Goal: Task Accomplishment & Management: Manage account settings

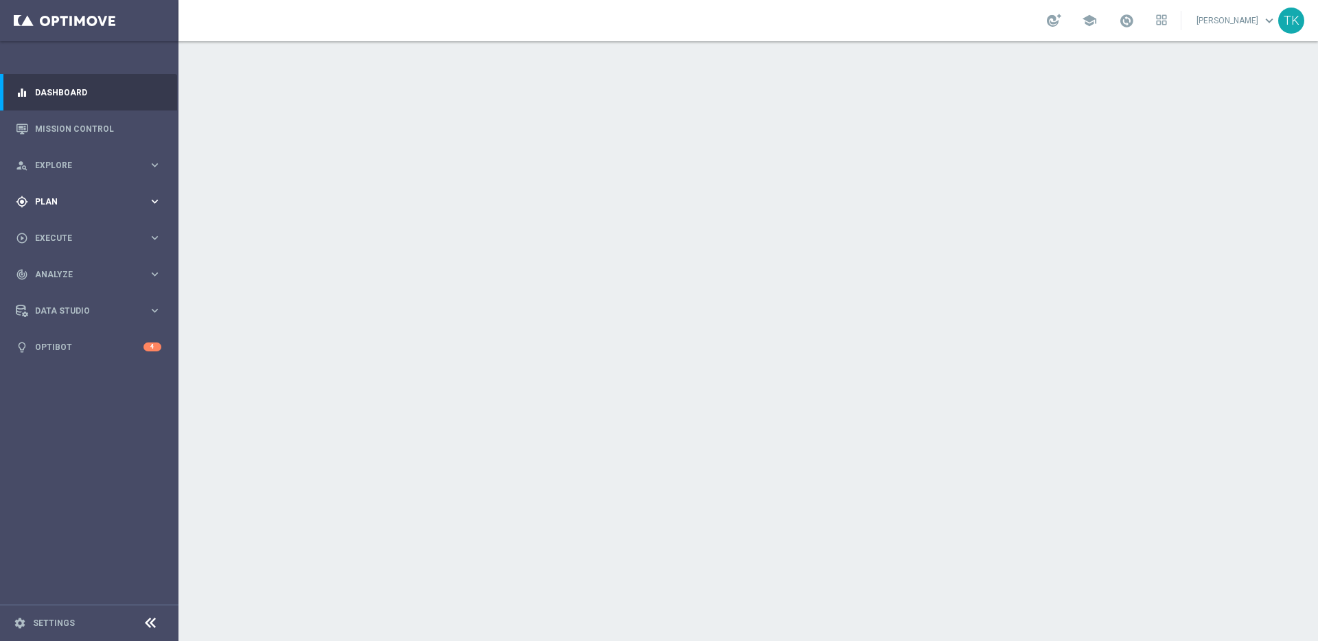
click at [159, 202] on icon "keyboard_arrow_right" at bounding box center [154, 201] width 13 height 13
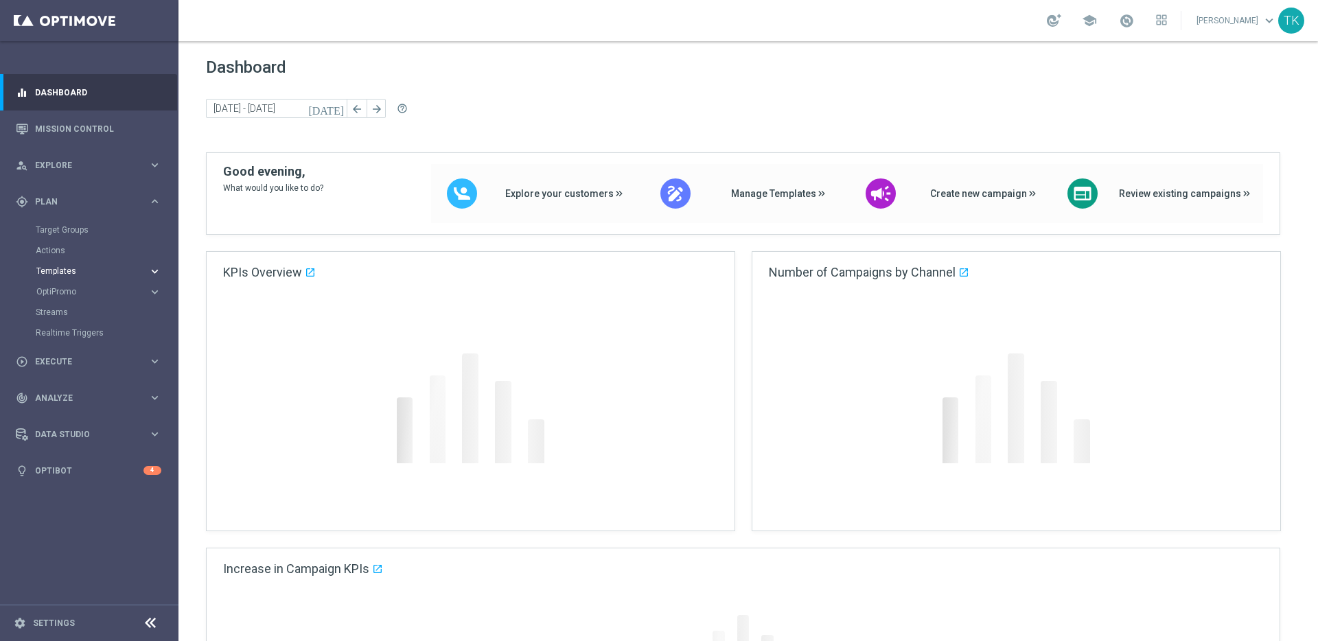
click at [154, 271] on icon "keyboard_arrow_right" at bounding box center [154, 271] width 13 height 13
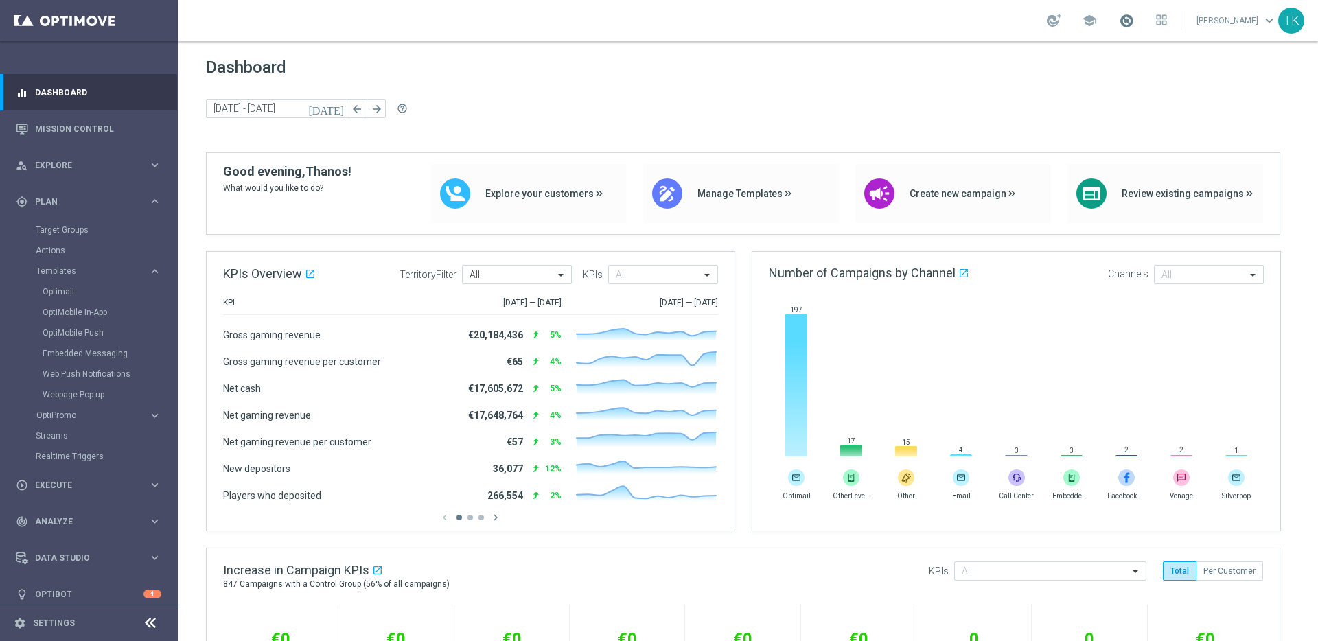
click at [1119, 19] on span at bounding box center [1126, 20] width 15 height 15
click at [1047, 19] on div at bounding box center [1054, 20] width 14 height 13
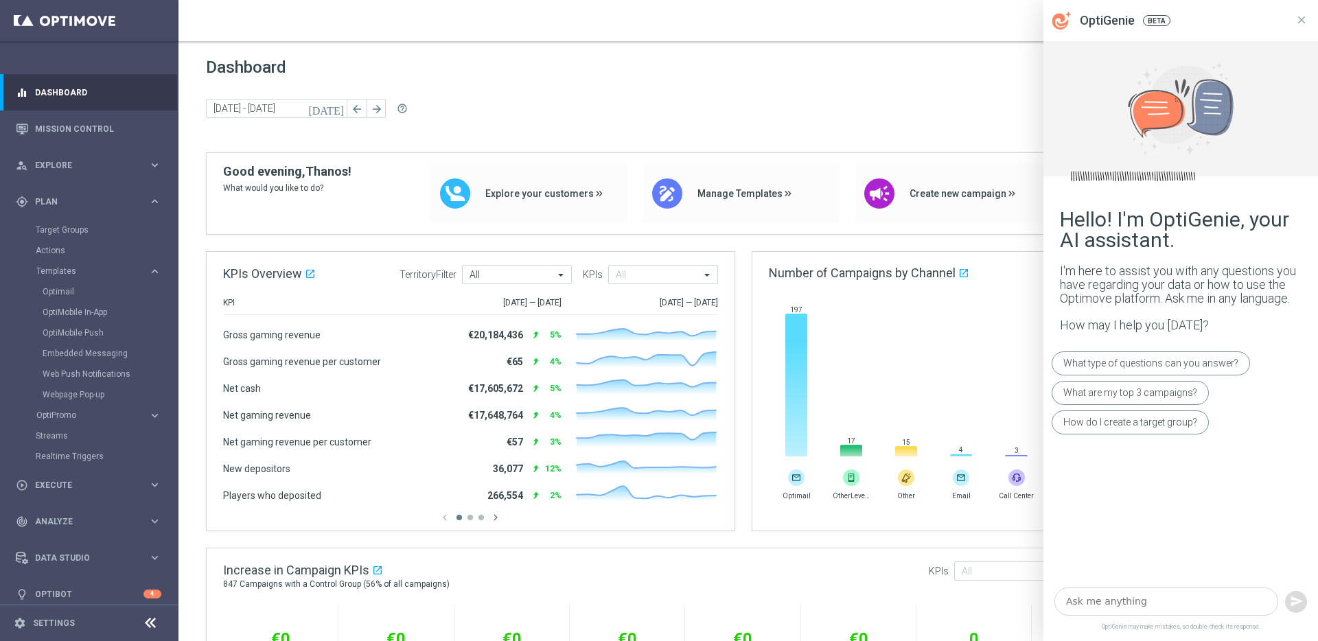
click at [1106, 594] on textarea at bounding box center [1166, 602] width 224 height 28
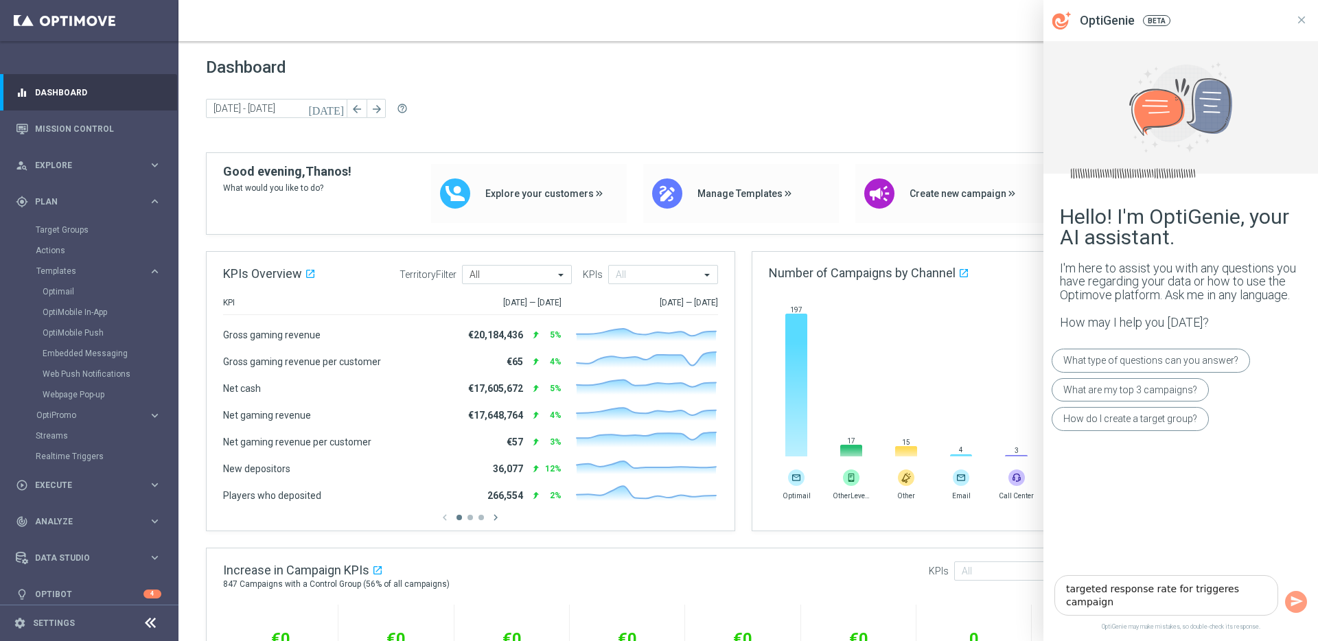
type textarea "targeted response rate for triggeres campaigns"
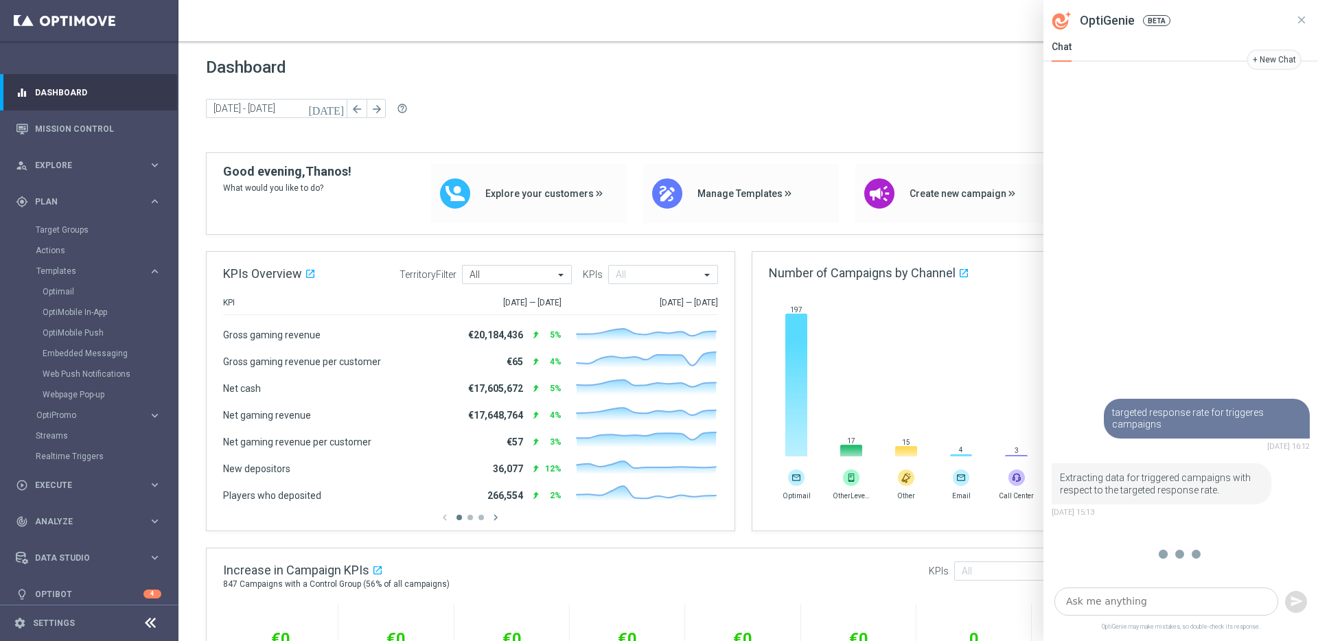
click at [1135, 603] on textarea at bounding box center [1166, 602] width 224 height 28
paste textarea "does anyone know the definition of 'targeted response rate' when referring to T…"
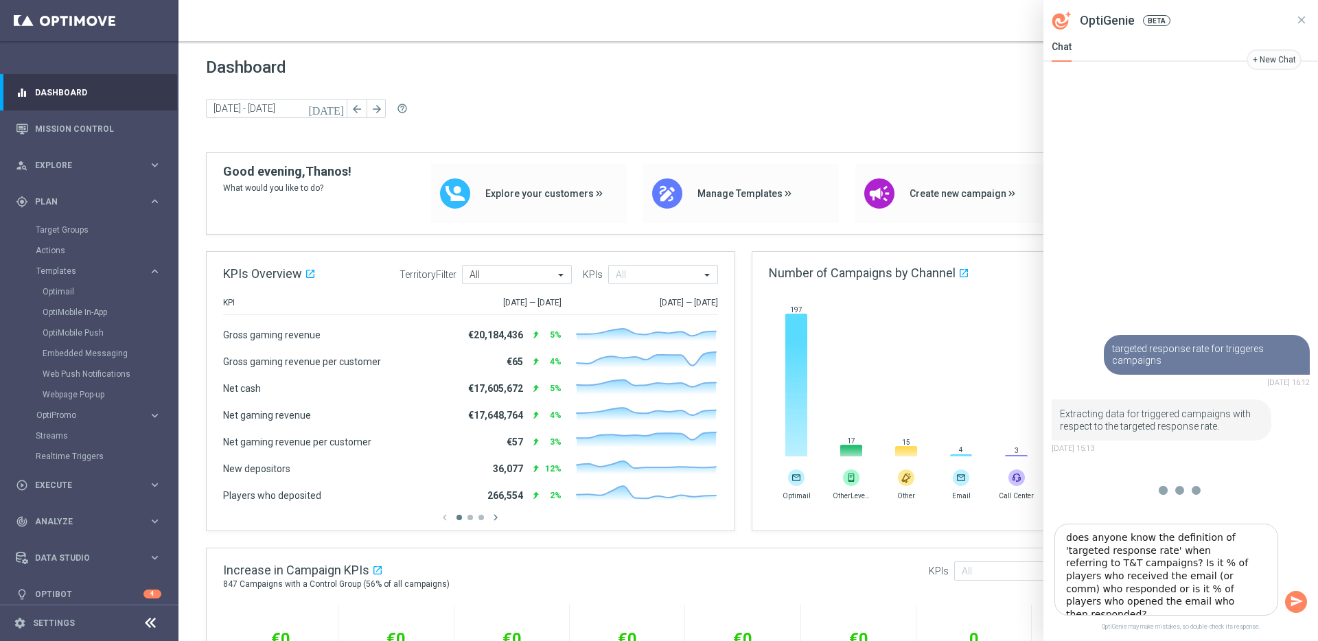
type textarea "does anyone know the definition of 'targeted response rate' when referring to T…"
click at [1295, 603] on icon "button" at bounding box center [1297, 601] width 12 height 10
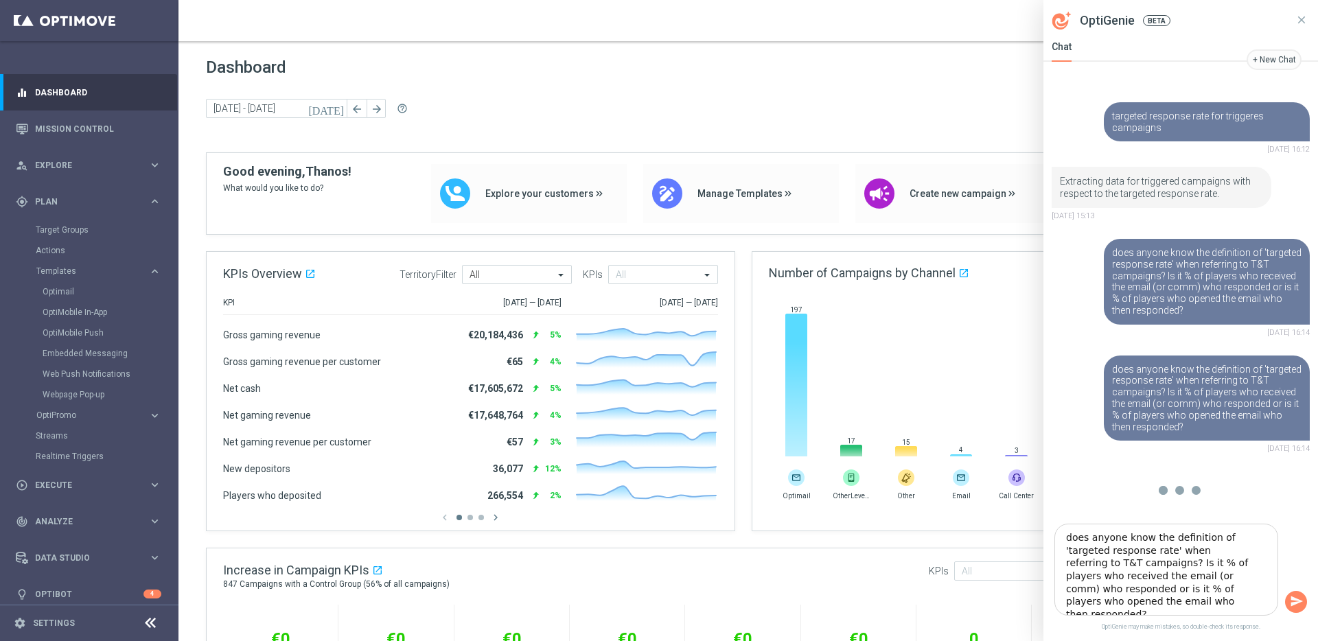
click at [1294, 601] on icon "button" at bounding box center [1297, 601] width 14 height 14
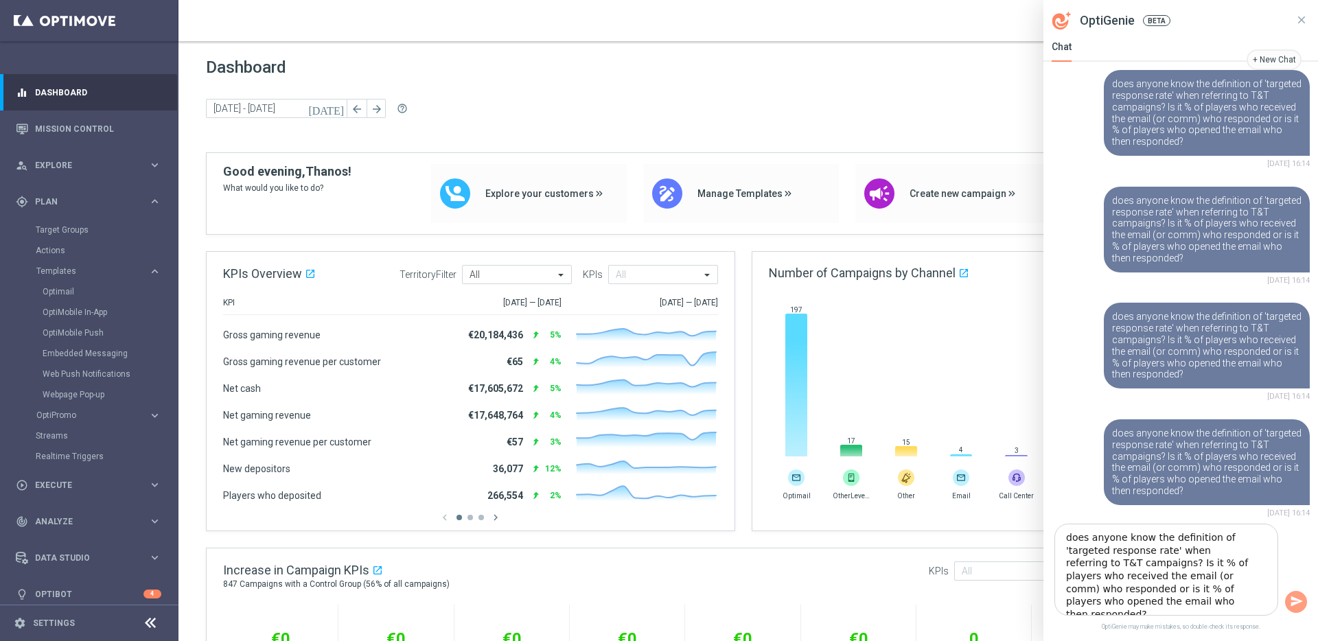
scroll to position [213, 0]
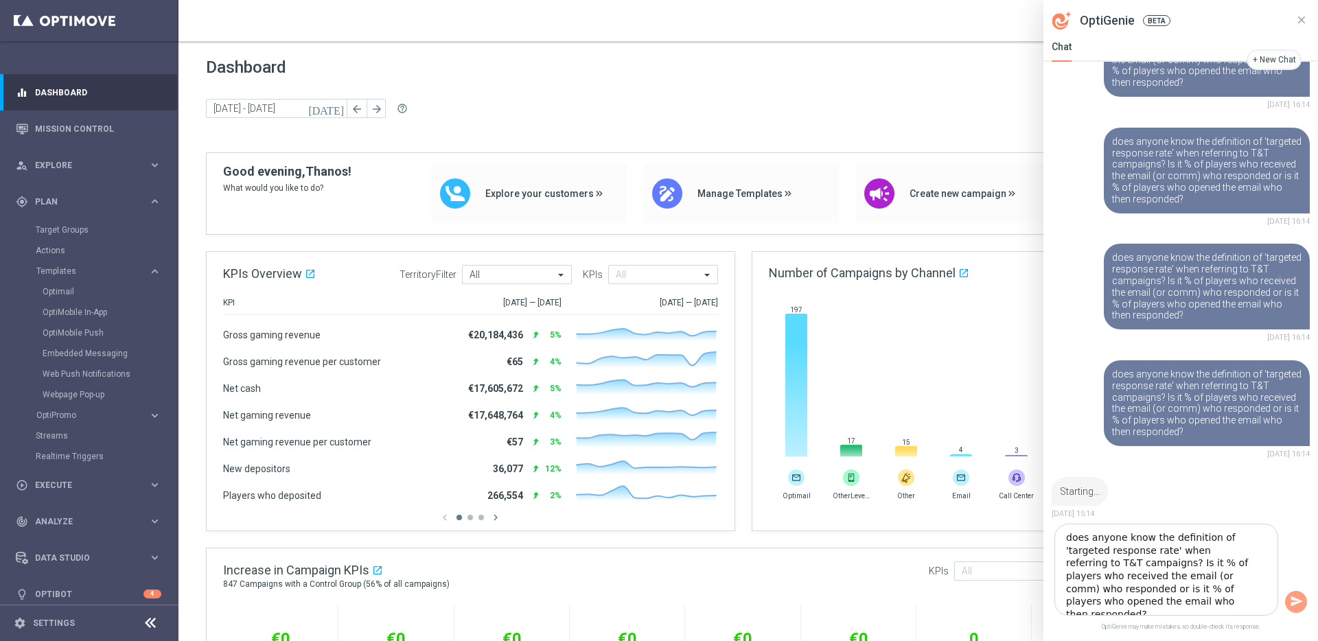
drag, startPoint x: 1244, startPoint y: 598, endPoint x: 1062, endPoint y: 536, distance: 192.3
click at [1062, 536] on textarea "does anyone know the definition of 'targeted response rate' when referring to T…" at bounding box center [1166, 570] width 224 height 92
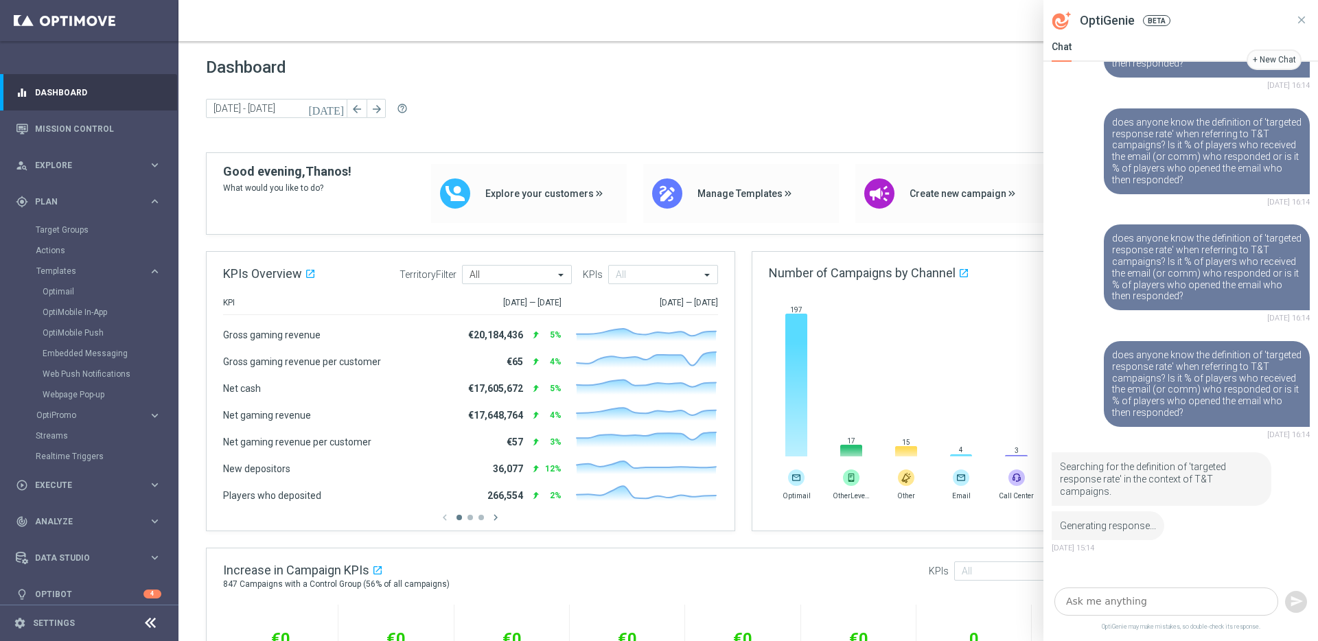
scroll to position [266, 0]
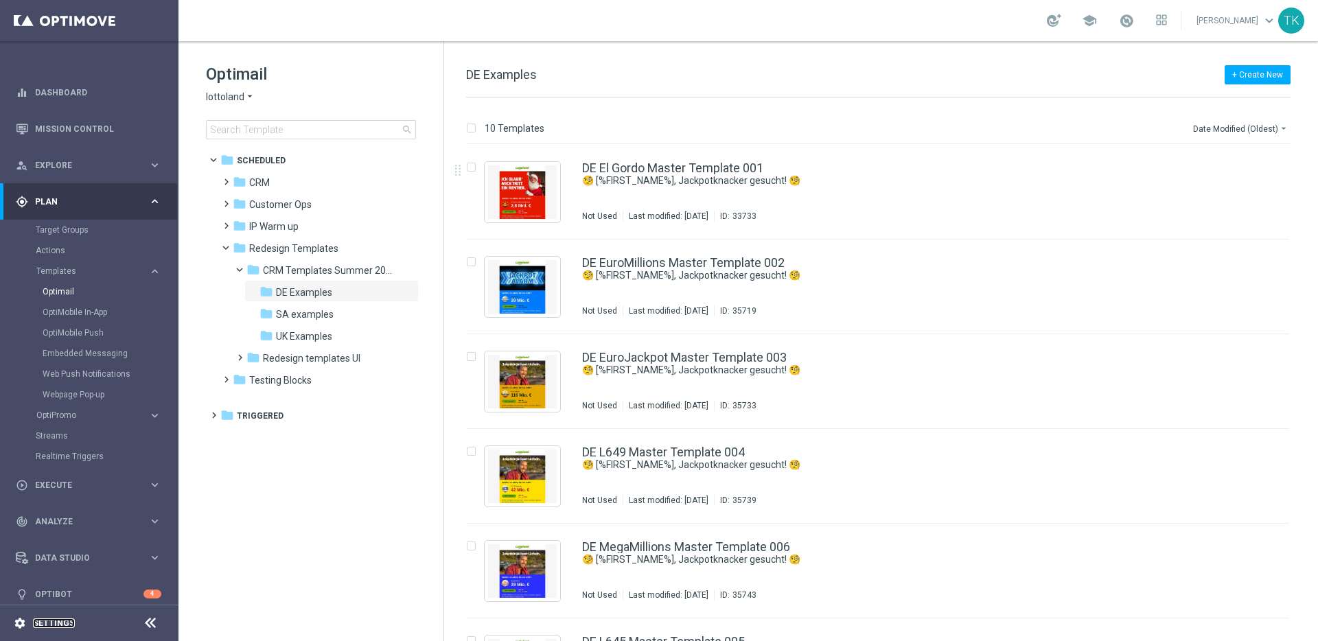
click at [51, 624] on link "Settings" at bounding box center [54, 623] width 42 height 8
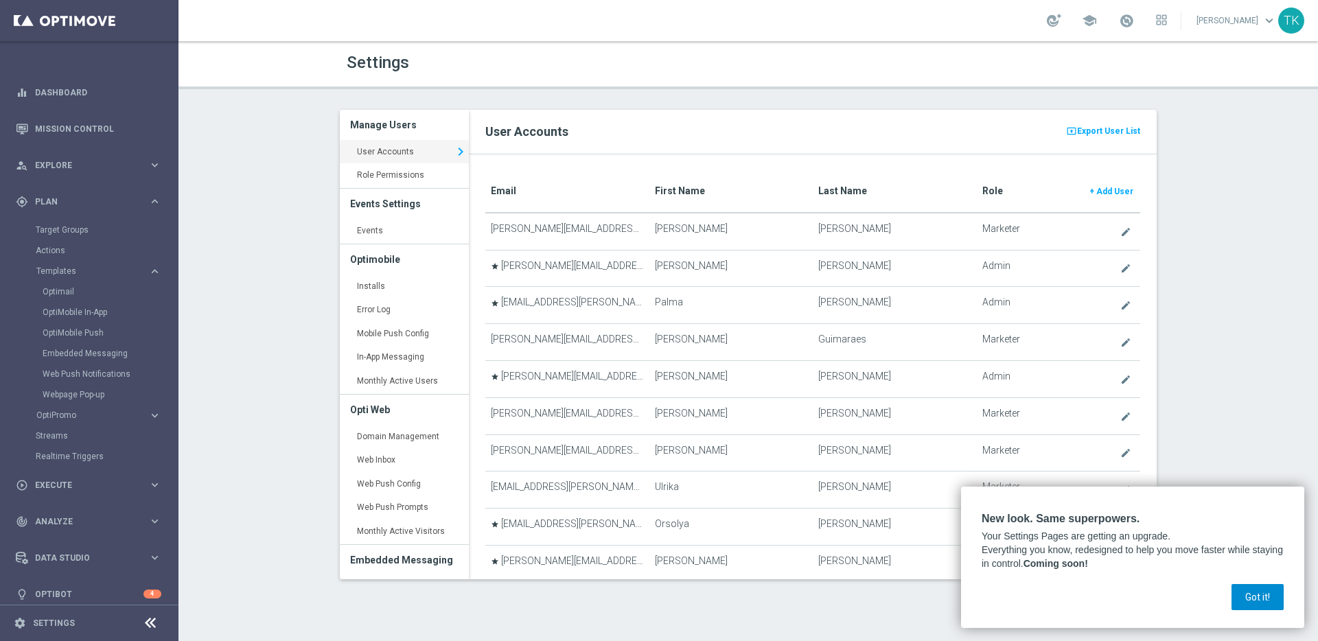
click at [1272, 598] on button "Got it!" at bounding box center [1257, 597] width 52 height 26
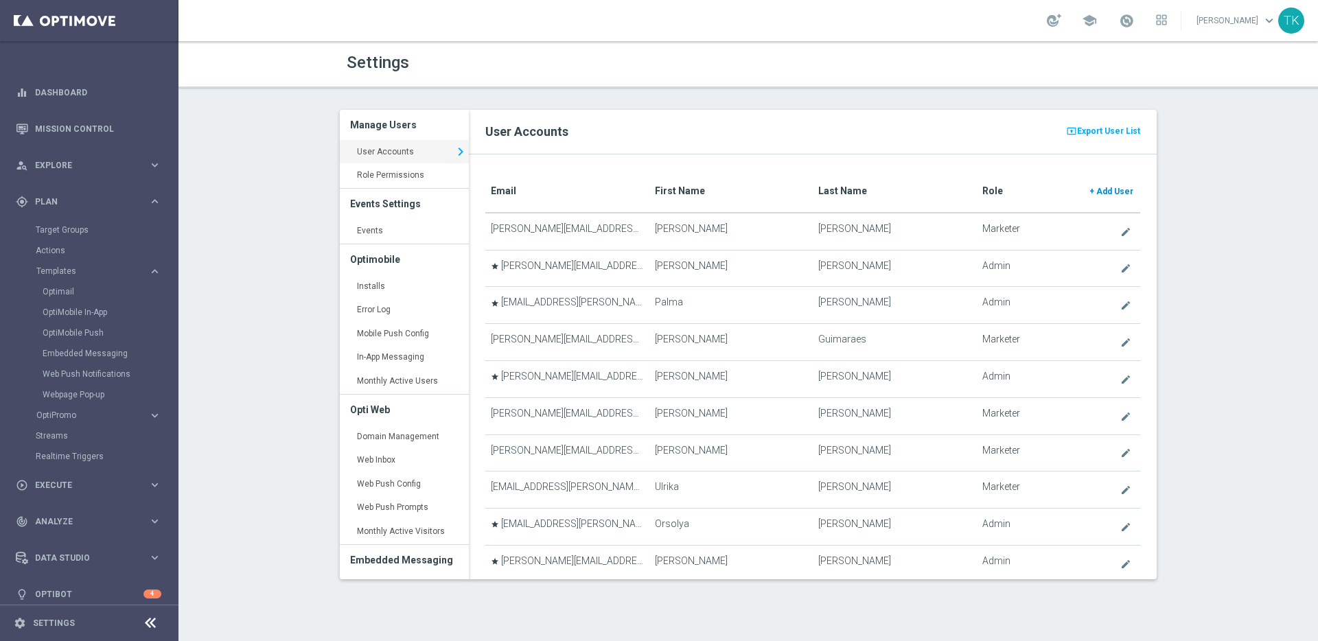
click at [1110, 187] on span "Add User" at bounding box center [1114, 192] width 37 height 10
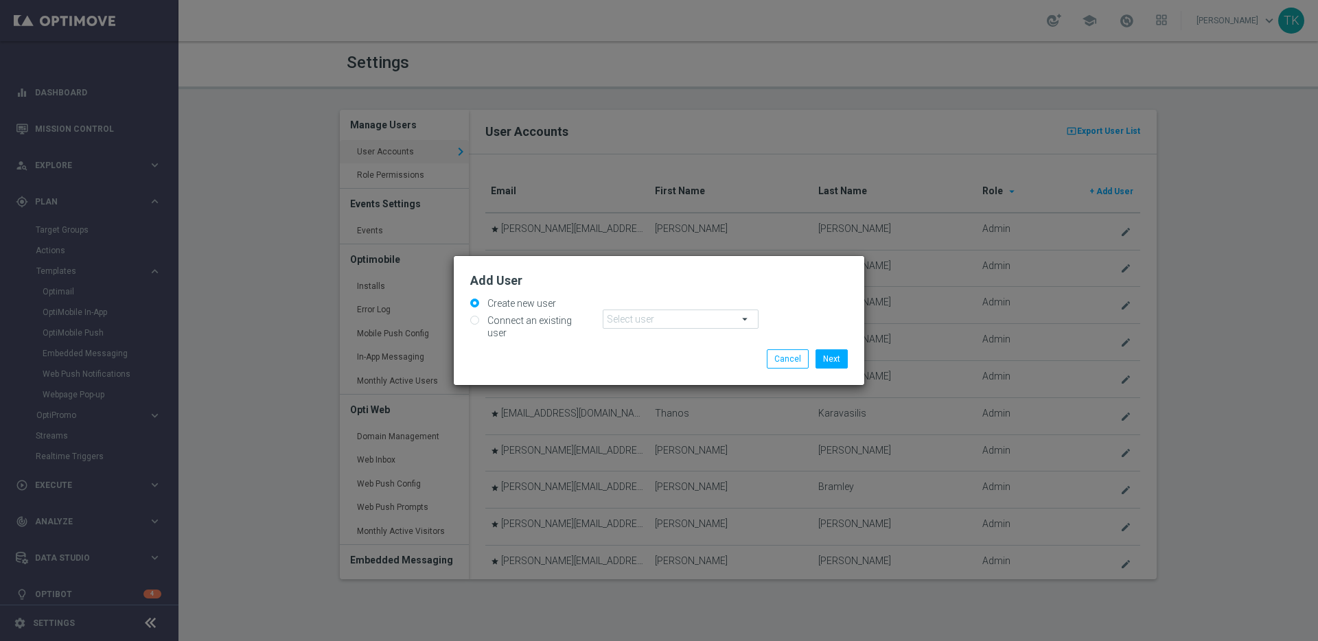
click at [542, 329] on label "Connect an existing user" at bounding box center [538, 326] width 108 height 25
click at [479, 326] on input "Connect an existing user" at bounding box center [474, 321] width 9 height 9
radio input "true"
click at [668, 323] on span at bounding box center [680, 319] width 154 height 18
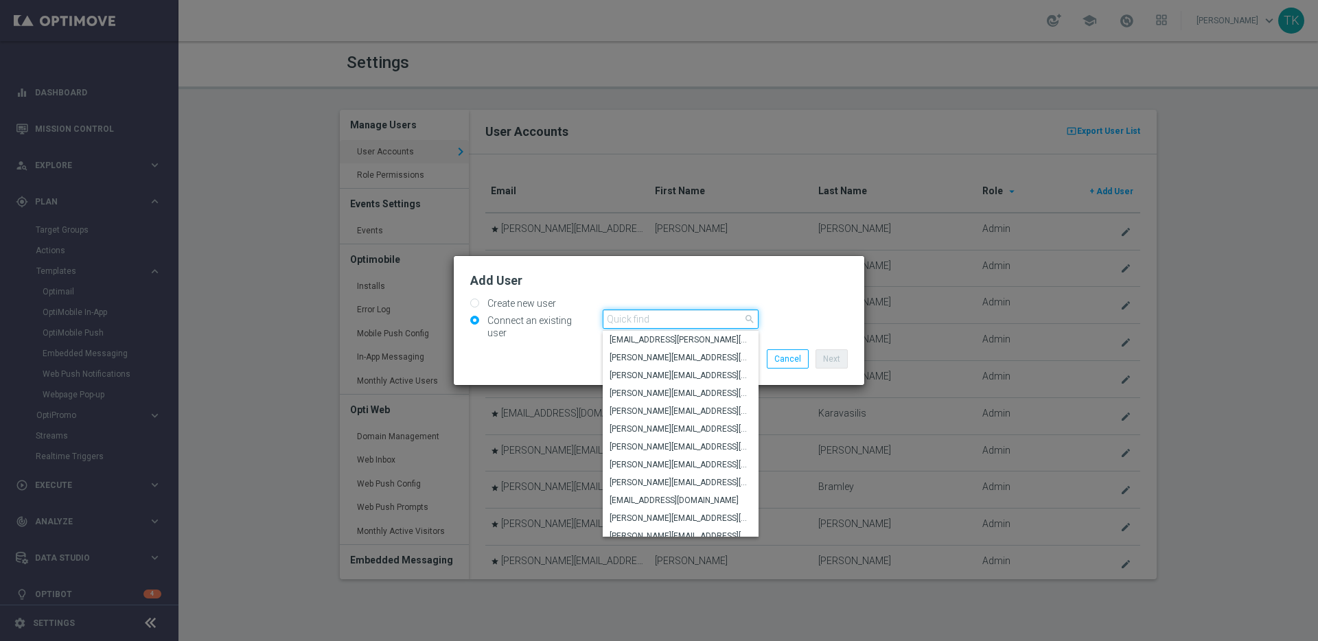
click at [643, 321] on input "search" at bounding box center [681, 319] width 156 height 19
paste input "thomas.silva@sorteonline.com.br"
type input "thomas.silva@sorteonline.com.br"
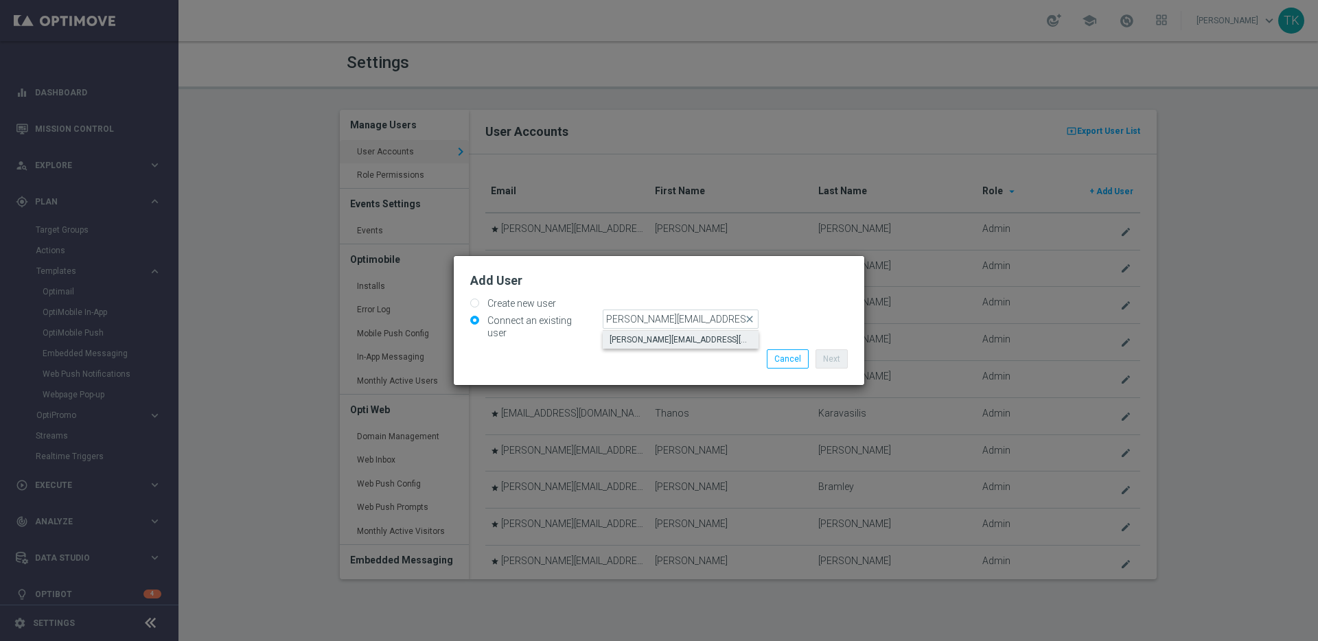
click at [671, 345] on span "thomas.silva@sorteonline.com.br" at bounding box center [680, 339] width 142 height 11
type input "thomas.silva@sorteonline.com.br"
click at [665, 356] on div "Add User Create new user Connect an existing user thomas.silva@sorteonline.com.…" at bounding box center [659, 321] width 410 height 130
click at [833, 352] on button "Next" at bounding box center [831, 358] width 32 height 19
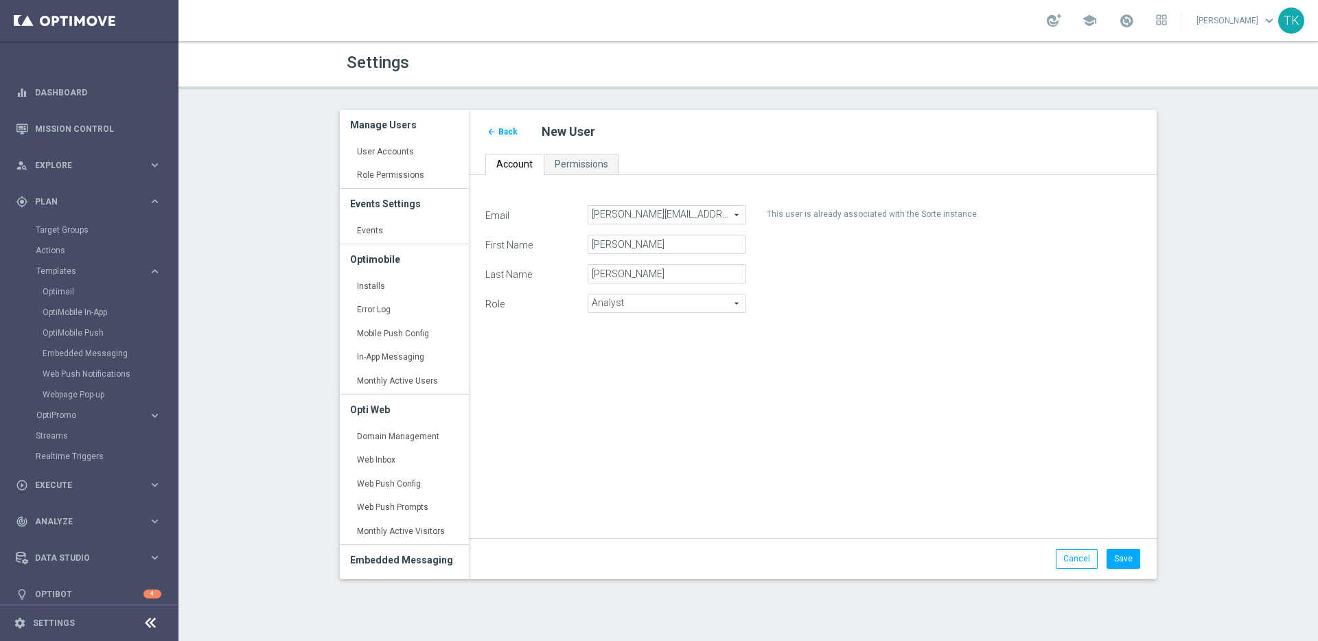
click at [804, 424] on div "Email thomas.silva@sorteonline.com.br thomas.silva@sorteonline.com.br arrow_dro…" at bounding box center [812, 364] width 675 height 318
click at [1128, 561] on button "Save" at bounding box center [1123, 558] width 34 height 19
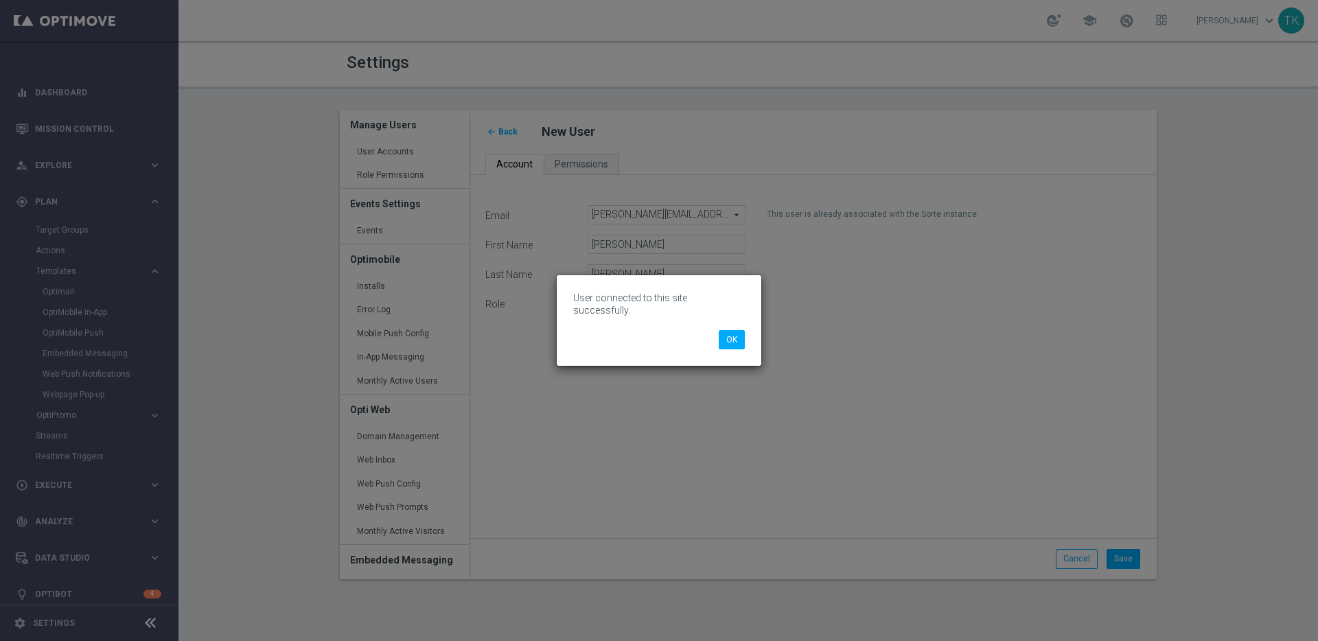
click at [658, 303] on p "User connected to this site successfully." at bounding box center [659, 304] width 172 height 25
copy div "User connected to this site successfully. OK"
click at [740, 335] on button "OK" at bounding box center [732, 339] width 26 height 19
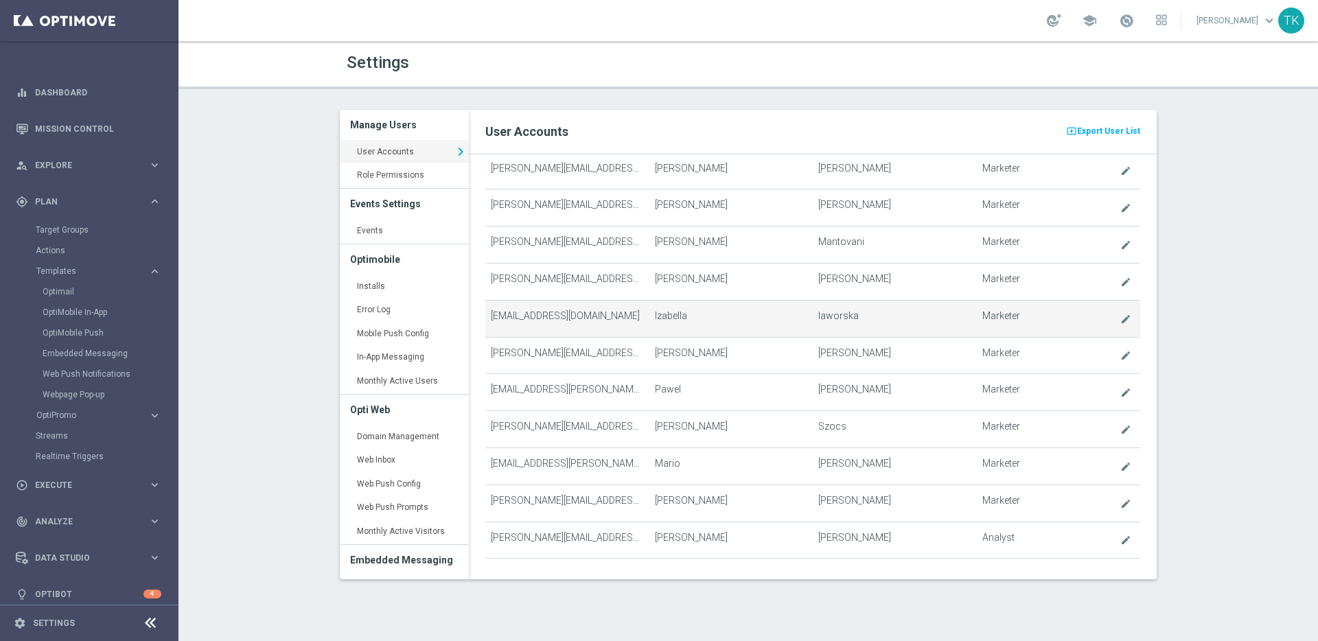
scroll to position [4463, 0]
